Goal: Check status: Check status

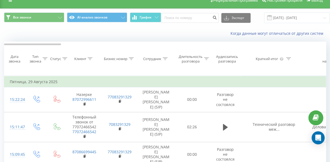
scroll to position [7, 0]
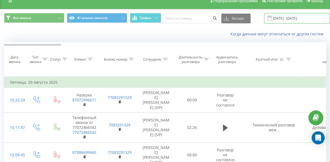
click at [277, 15] on input "[DATE] - [DATE]" at bounding box center [297, 18] width 66 height 11
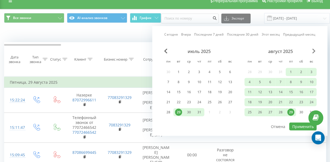
click at [315, 50] on span "Next Month" at bounding box center [313, 51] width 3 height 5
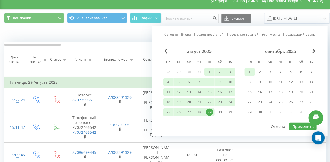
click at [251, 69] on div "1" at bounding box center [249, 71] width 7 height 7
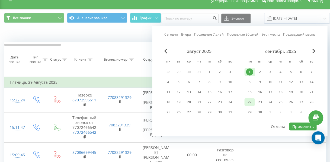
click at [251, 100] on div "22" at bounding box center [249, 101] width 7 height 7
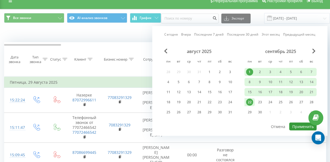
click at [298, 124] on button "Применить" at bounding box center [302, 126] width 27 height 8
type input "[DATE] - [DATE]"
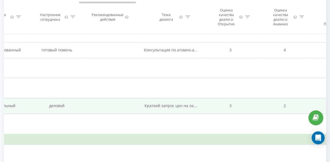
scroll to position [0, 402]
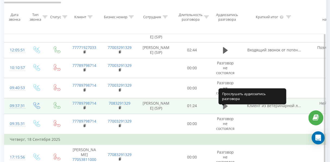
click at [224, 109] on icon at bounding box center [225, 106] width 5 height 7
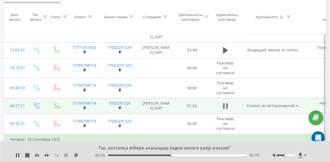
click at [225, 110] on icon at bounding box center [225, 106] width 5 height 8
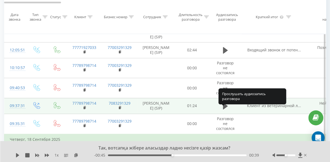
click at [225, 109] on icon at bounding box center [225, 106] width 5 height 7
